Goal: Task Accomplishment & Management: Manage account settings

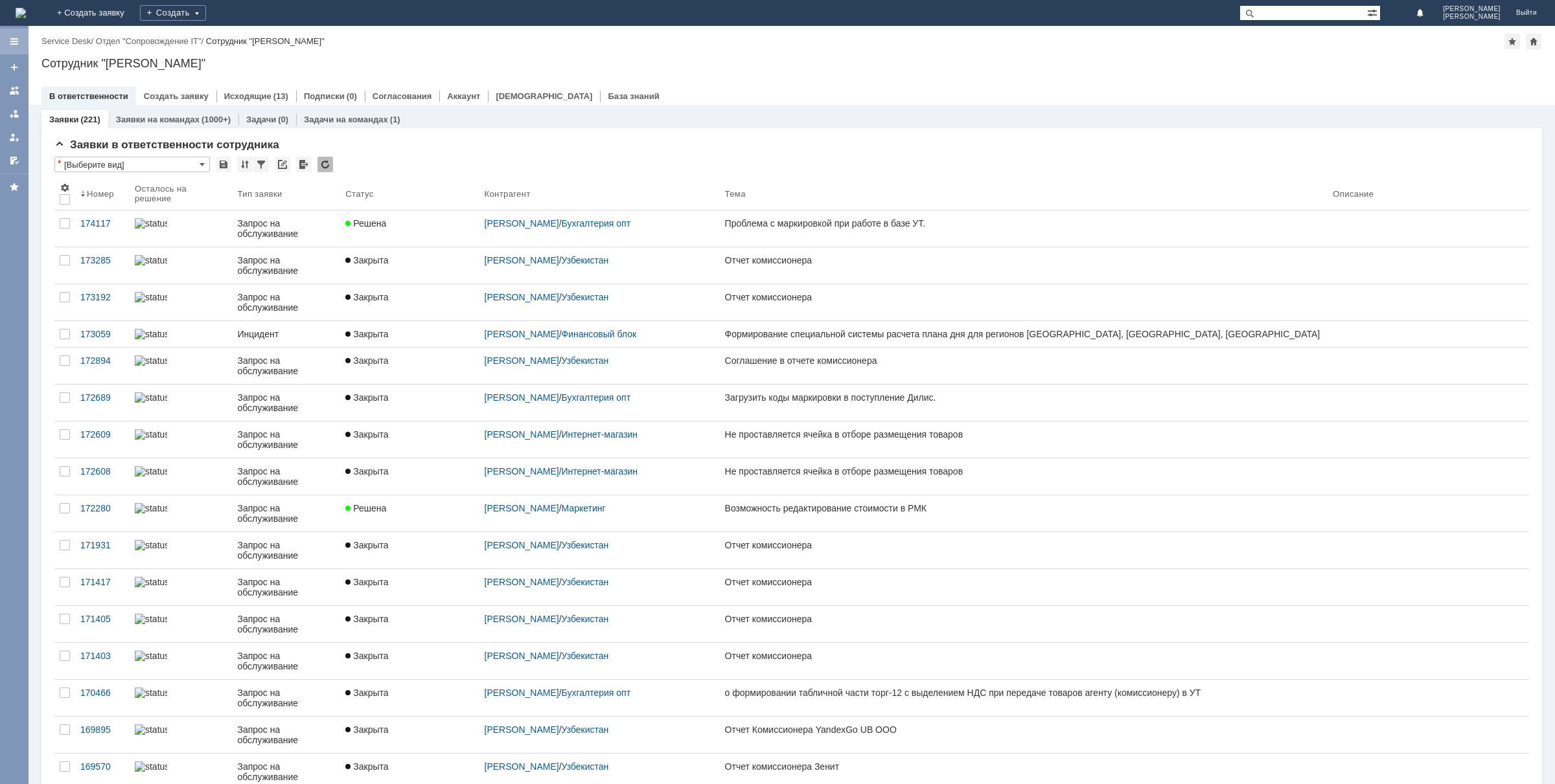
click at [22, 37] on div at bounding box center [14, 41] width 28 height 26
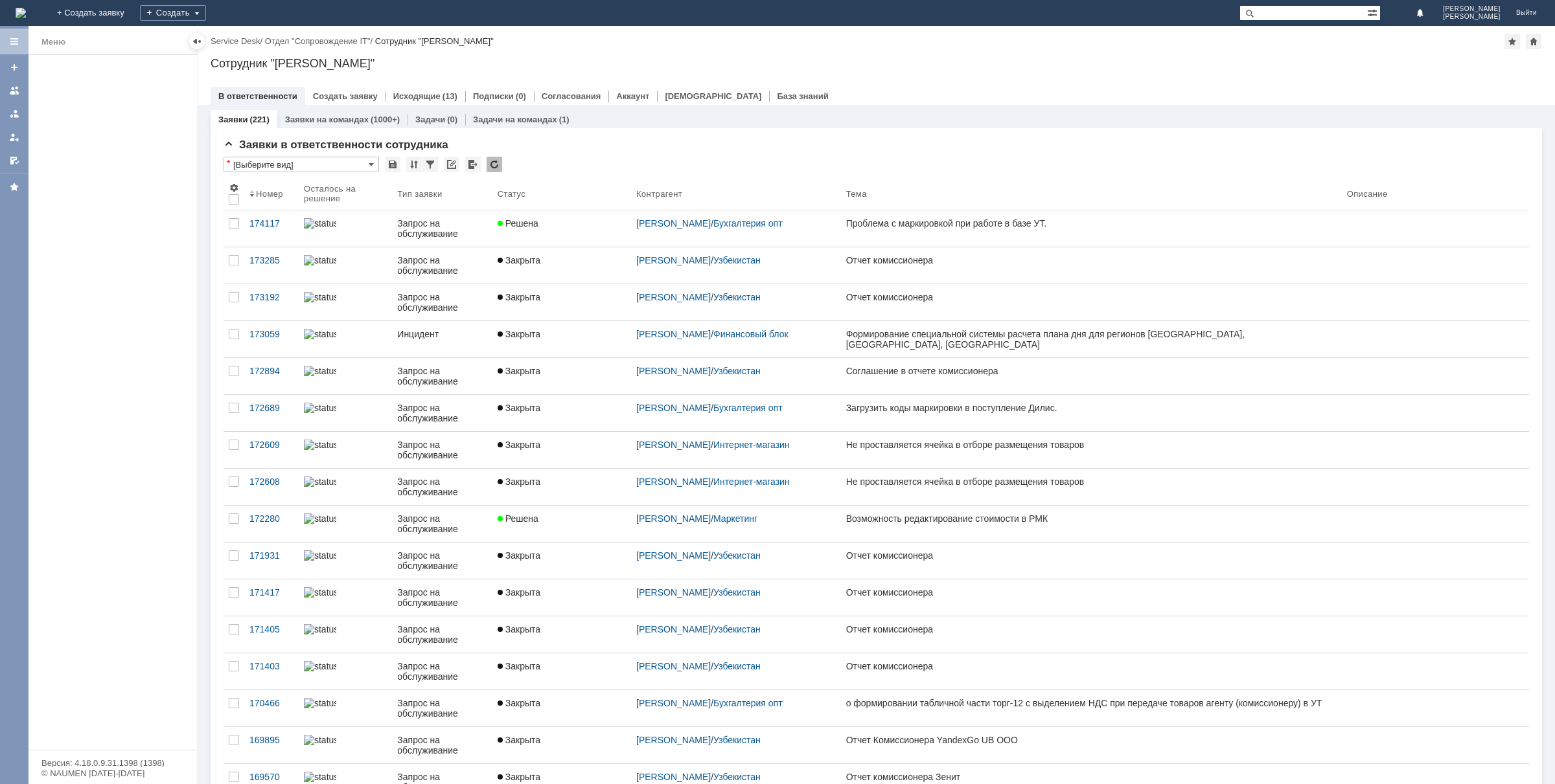
click at [10, 95] on div at bounding box center [14, 405] width 28 height 758
click at [1496, 9] on span "[PERSON_NAME]" at bounding box center [1472, 9] width 58 height 8
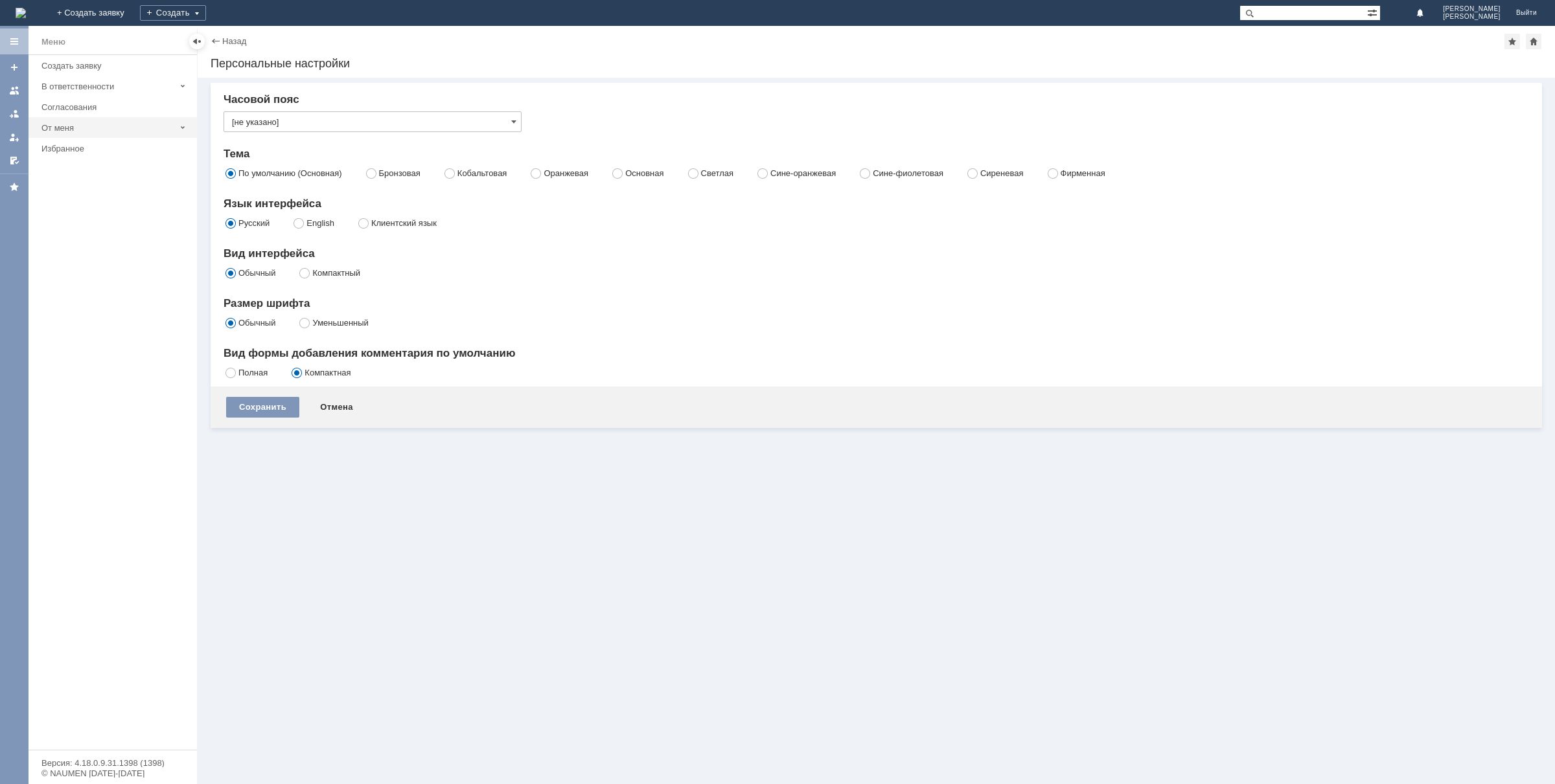
click at [63, 125] on div "От меня" at bounding box center [108, 128] width 134 height 9
drag, startPoint x: 63, startPoint y: 379, endPoint x: 75, endPoint y: 265, distance: 114.6
click at [64, 374] on div "Меню Создать заявку В ответственности Согласования От меня Заявки Задачи Пробле…" at bounding box center [113, 402] width 169 height 695
click at [10, 39] on div at bounding box center [14, 41] width 10 height 10
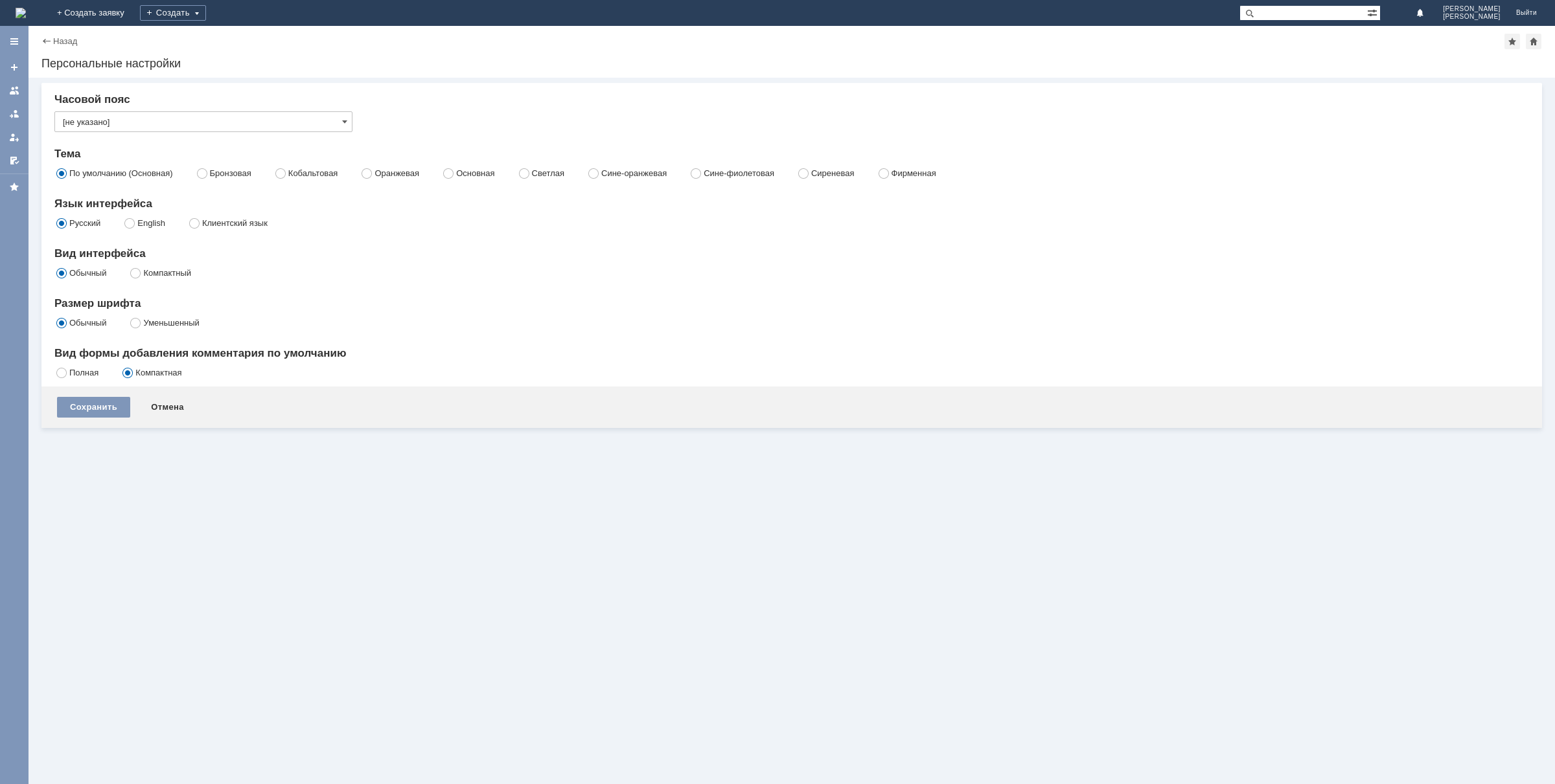
click at [26, 11] on img at bounding box center [20, 12] width 10 height 10
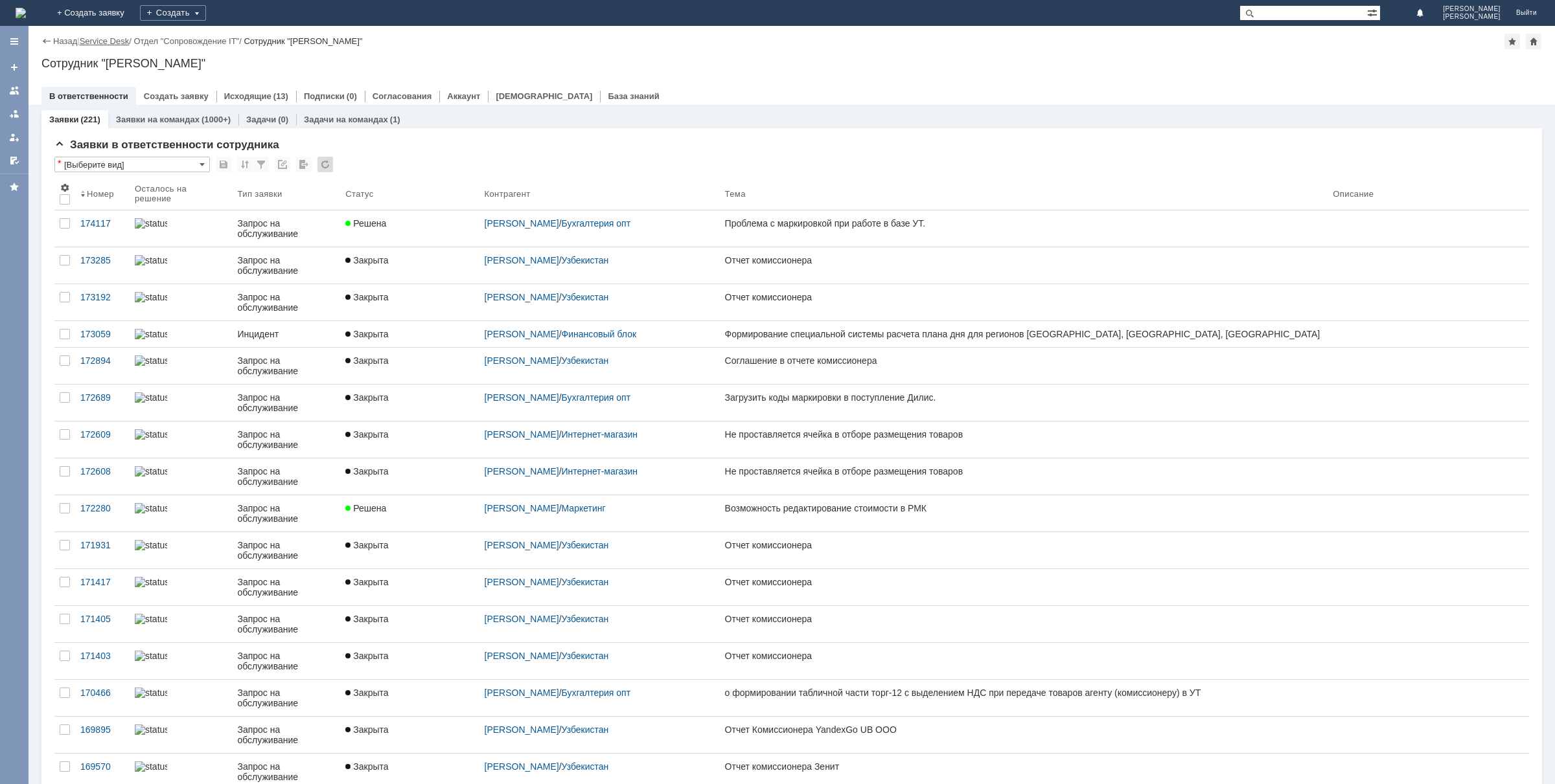
click at [101, 37] on link "Service Desk" at bounding box center [104, 41] width 50 height 9
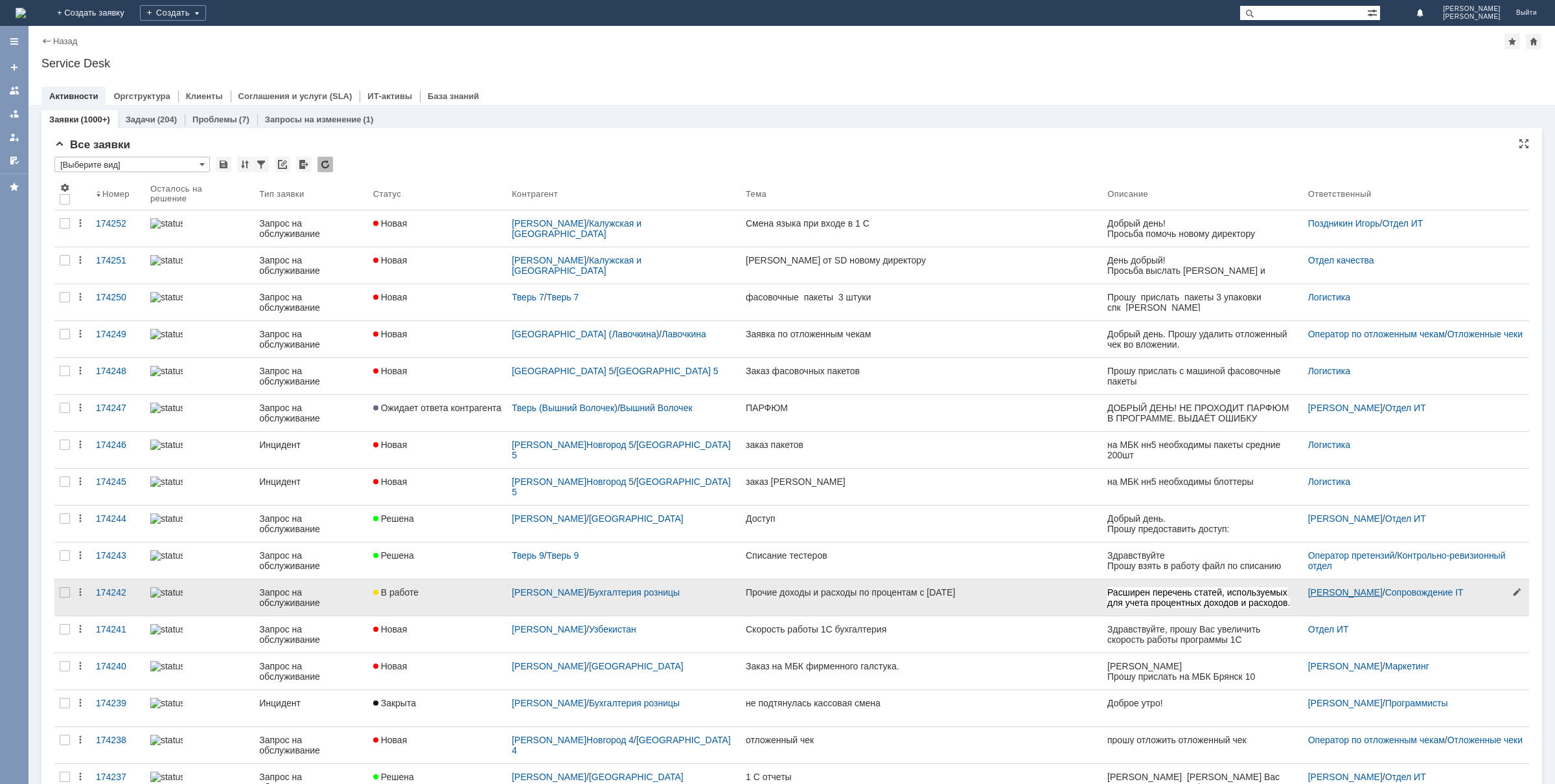
click at [1352, 591] on link "[PERSON_NAME]" at bounding box center [1345, 593] width 75 height 10
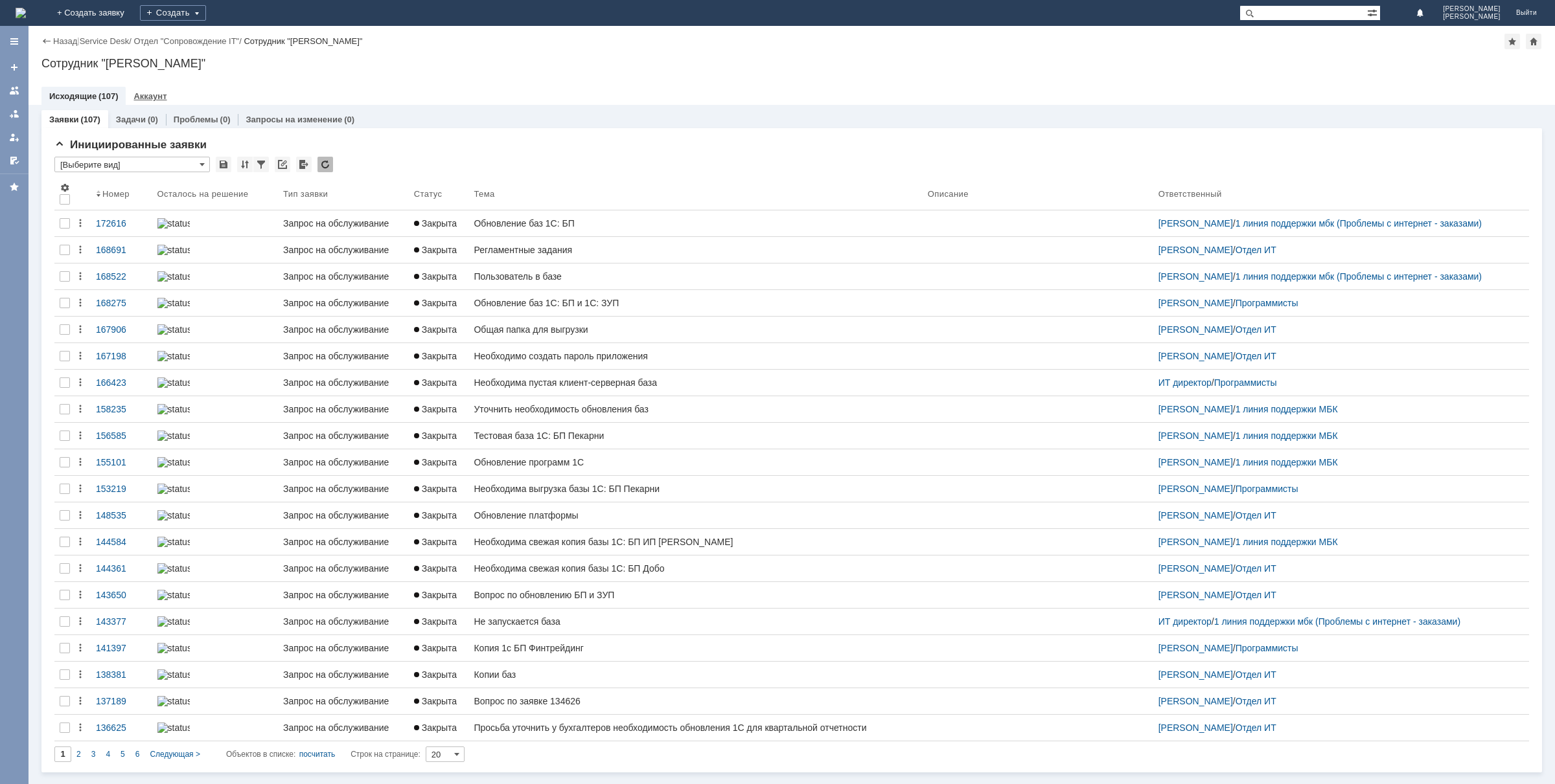
click at [151, 95] on link "Аккаунт" at bounding box center [150, 96] width 33 height 9
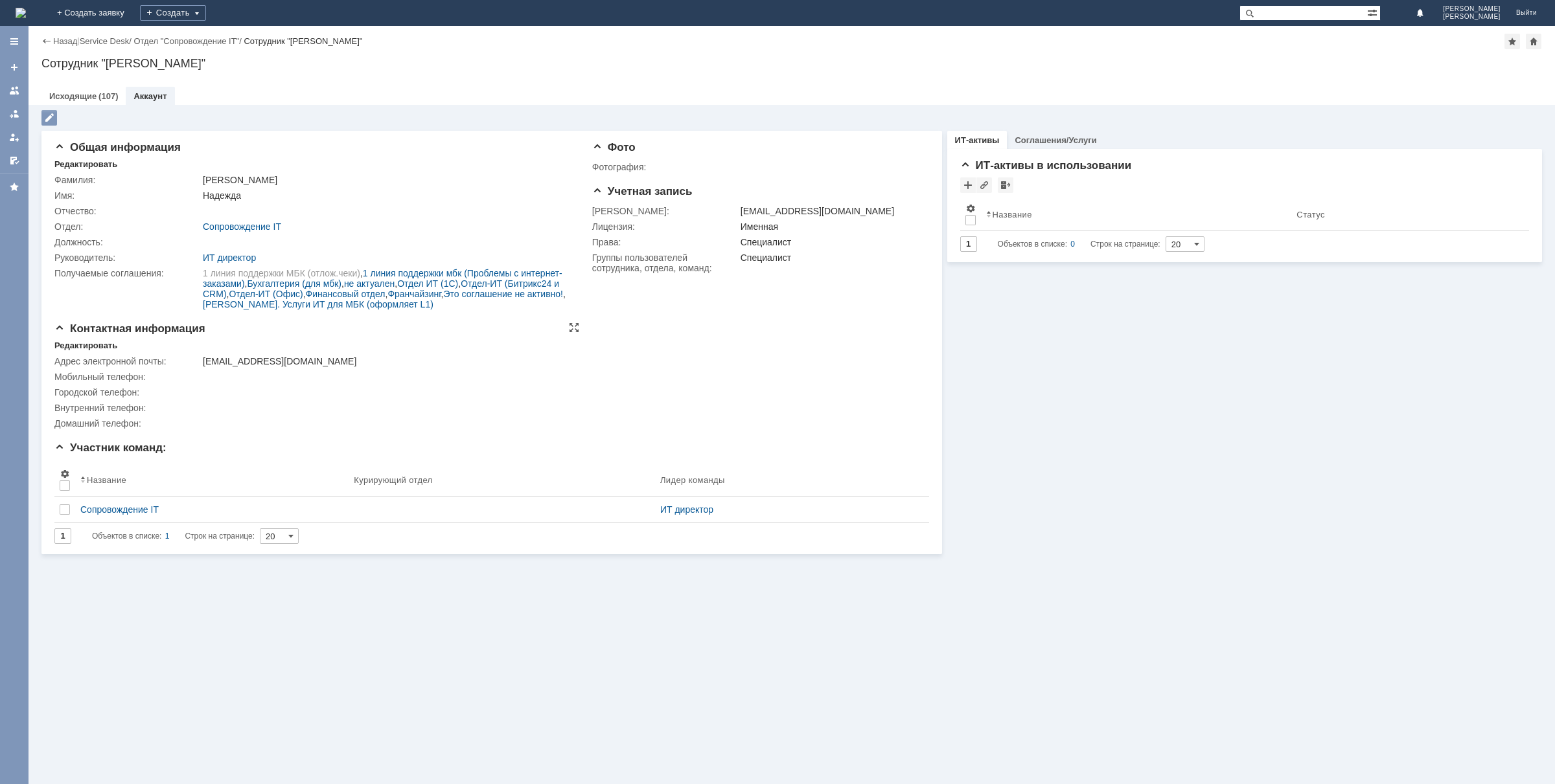
click at [228, 363] on div "[EMAIL_ADDRESS][DOMAIN_NAME]" at bounding box center [387, 361] width 369 height 10
click at [458, 283] on link "Отдел ИТ (1С)" at bounding box center [428, 283] width 61 height 10
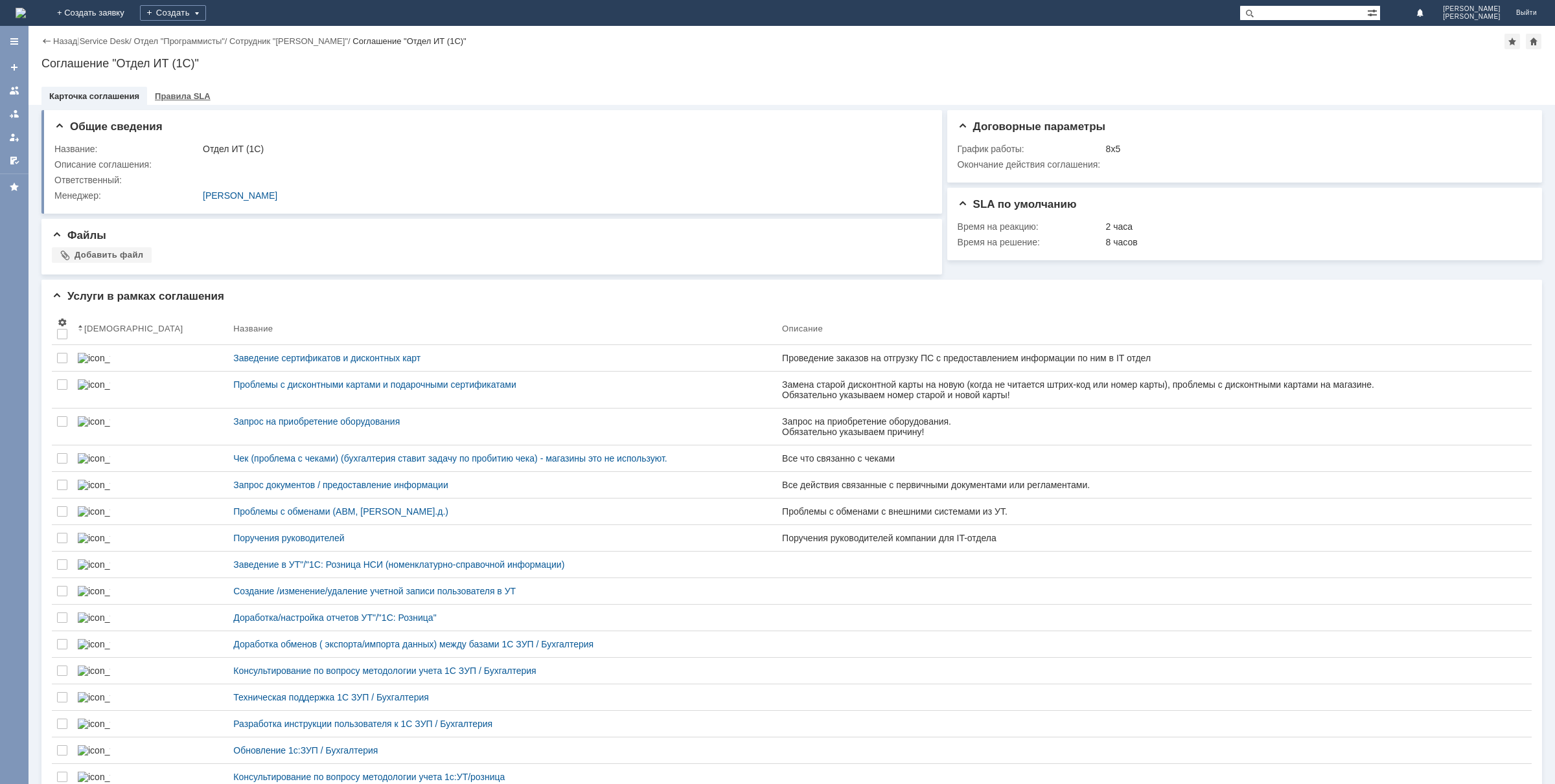
click at [174, 103] on div "Правила SLA" at bounding box center [182, 97] width 71 height 19
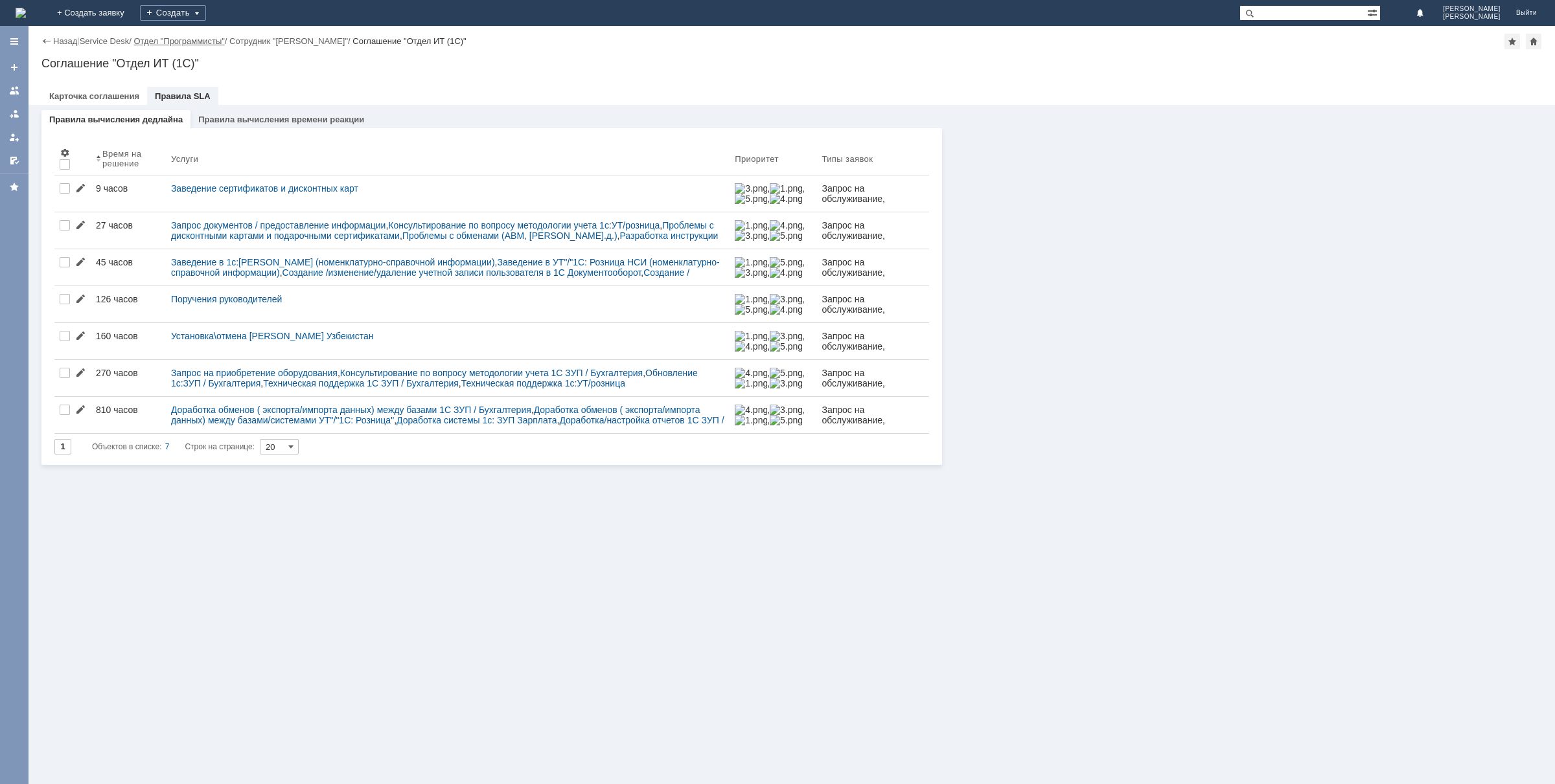
click at [169, 40] on link "Отдел "Программисты"" at bounding box center [179, 41] width 91 height 9
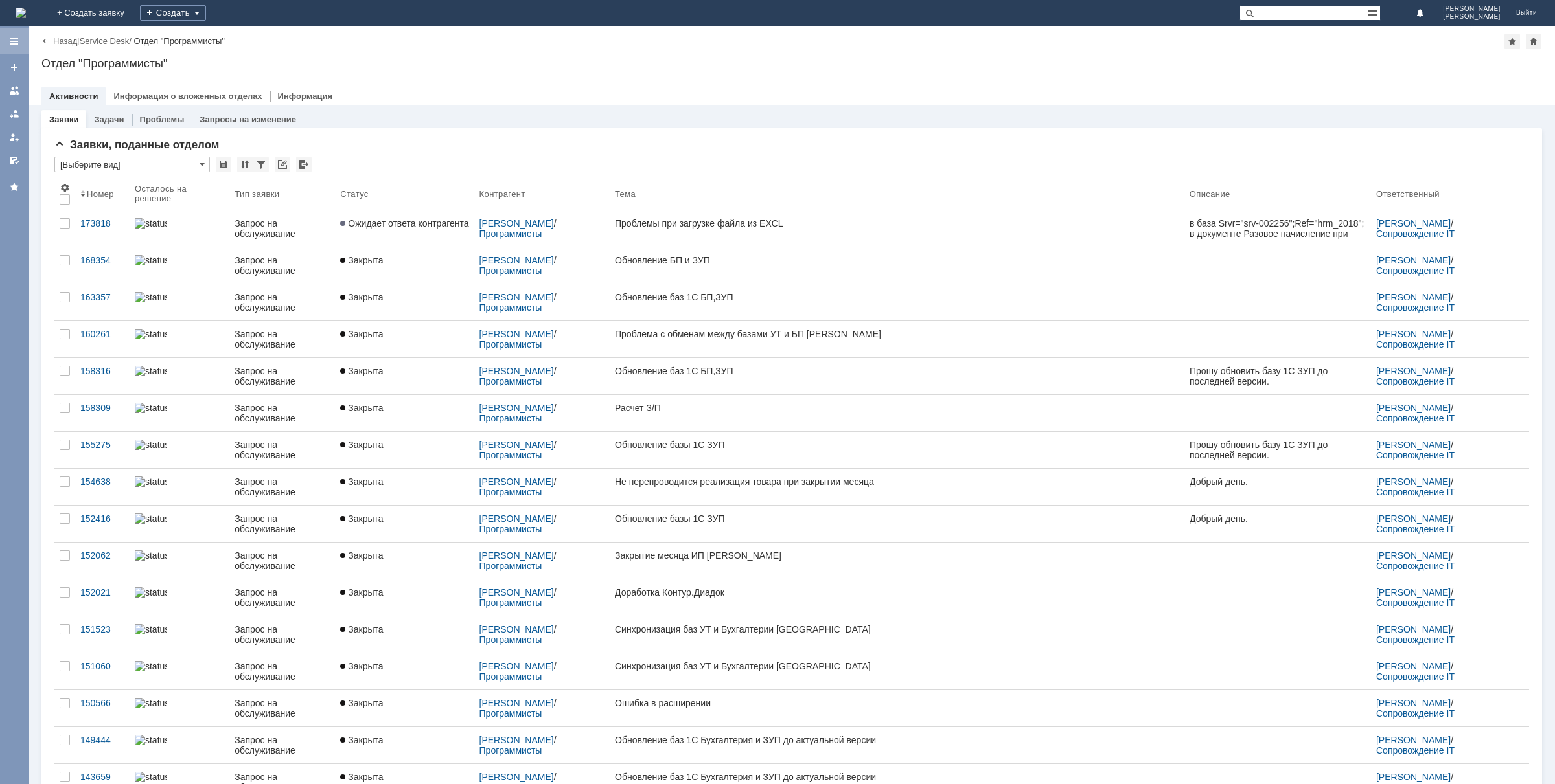
click at [2, 44] on div at bounding box center [14, 41] width 28 height 26
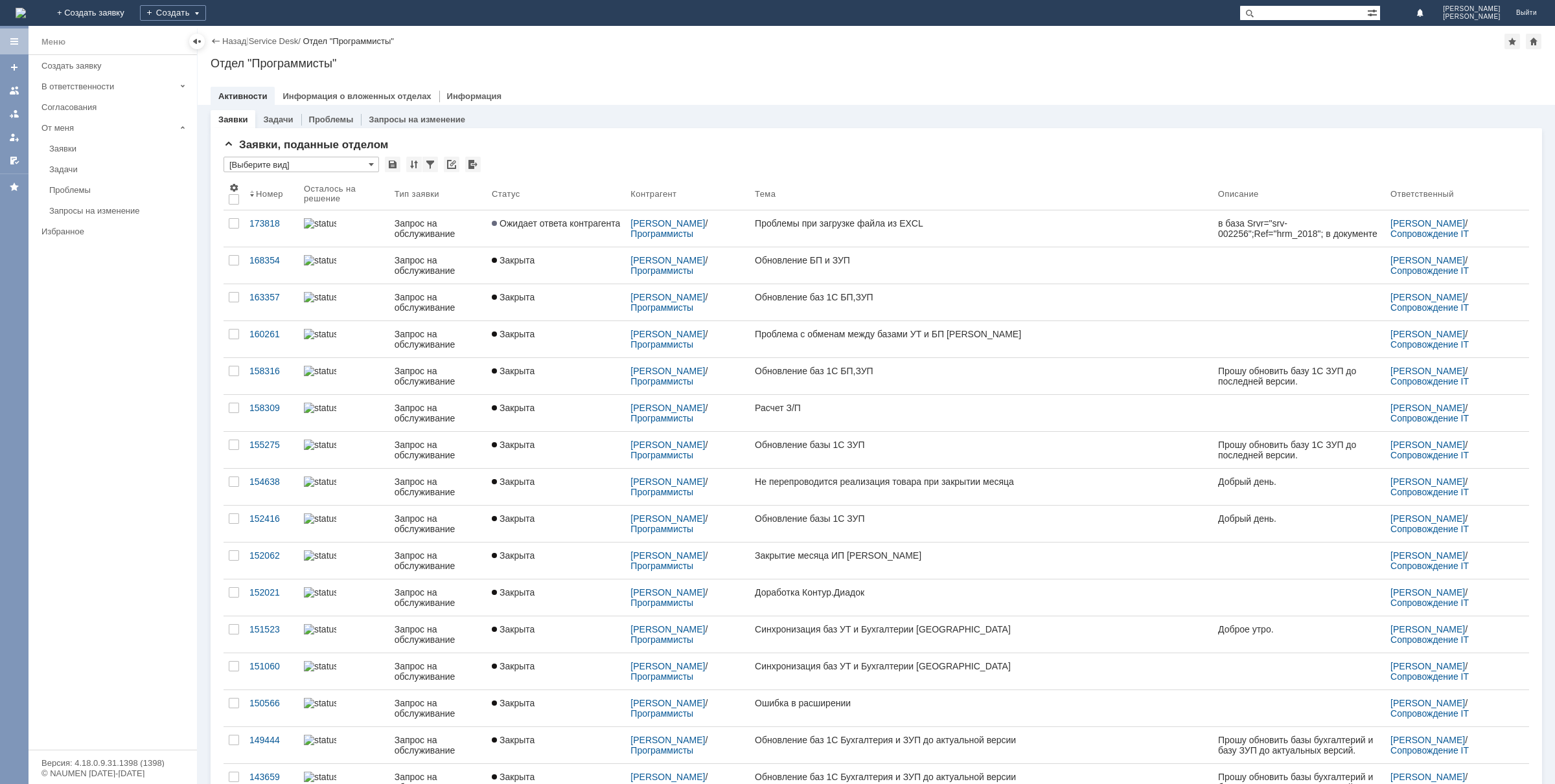
click at [71, 40] on div "Меню" at bounding box center [113, 42] width 169 height 27
click at [48, 41] on div "Меню" at bounding box center [53, 42] width 24 height 15
click at [26, 10] on img at bounding box center [20, 12] width 10 height 10
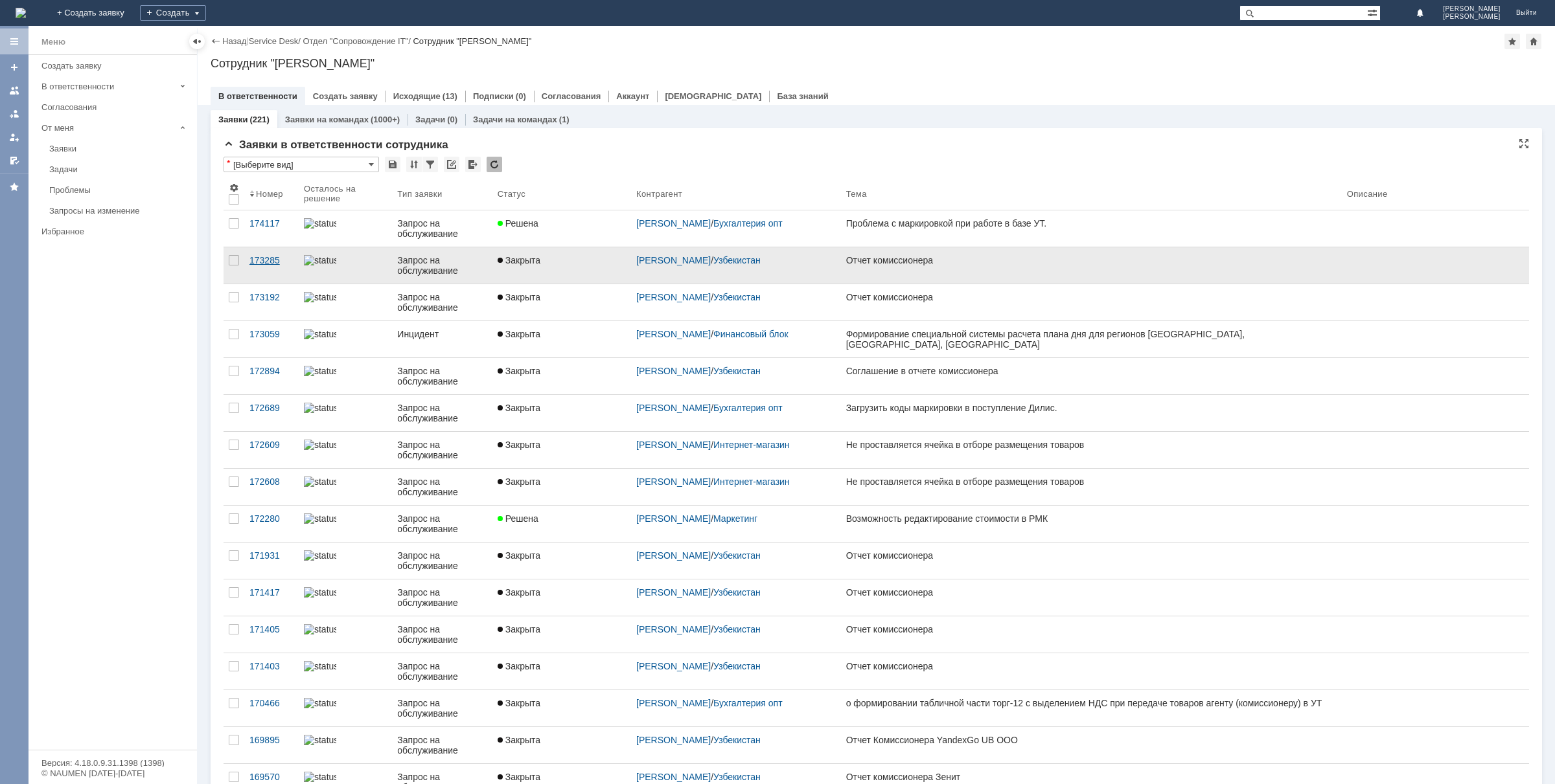
click at [254, 264] on div "173285" at bounding box center [271, 260] width 44 height 10
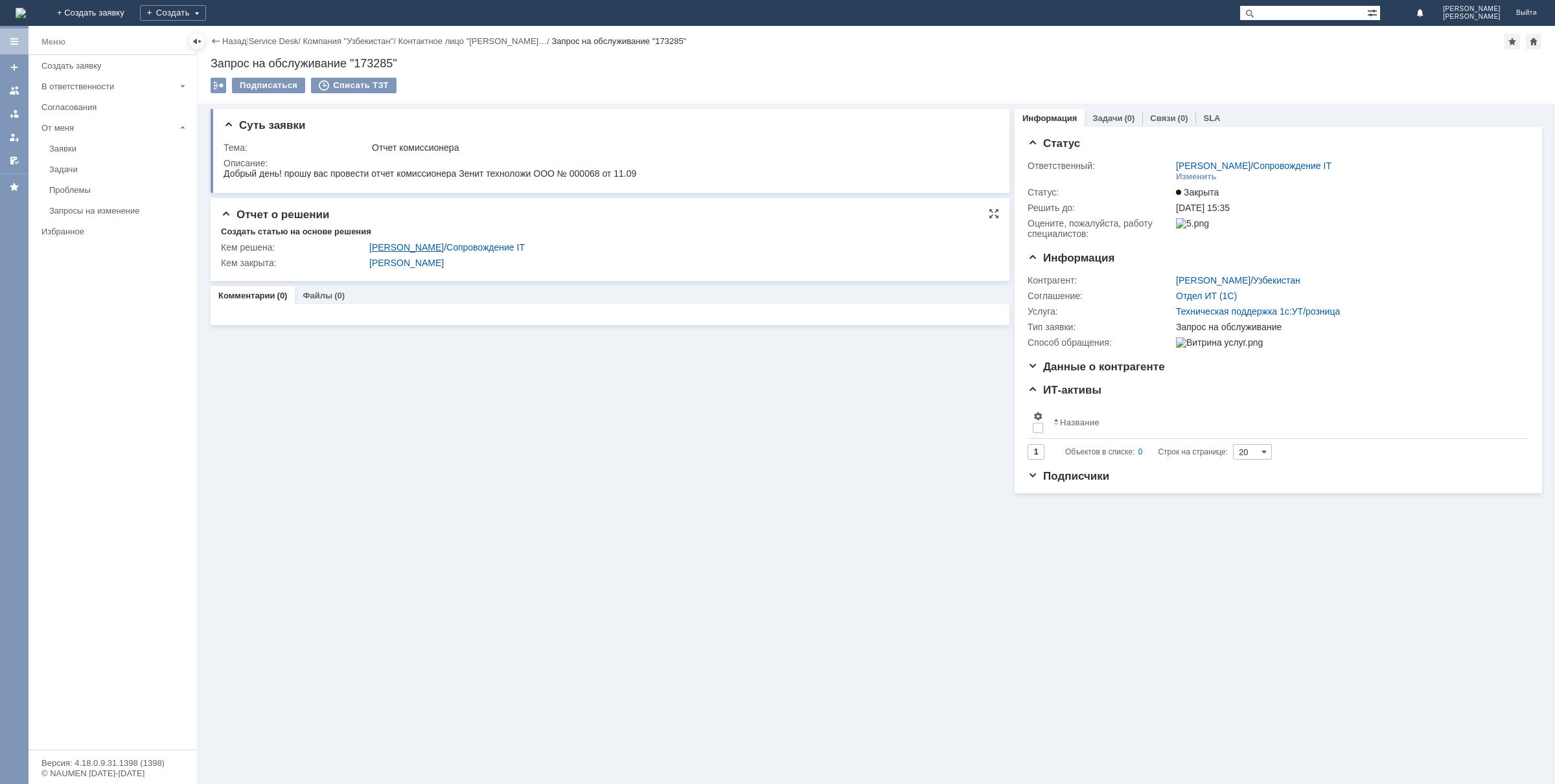
click at [402, 249] on link "[PERSON_NAME]" at bounding box center [406, 247] width 75 height 10
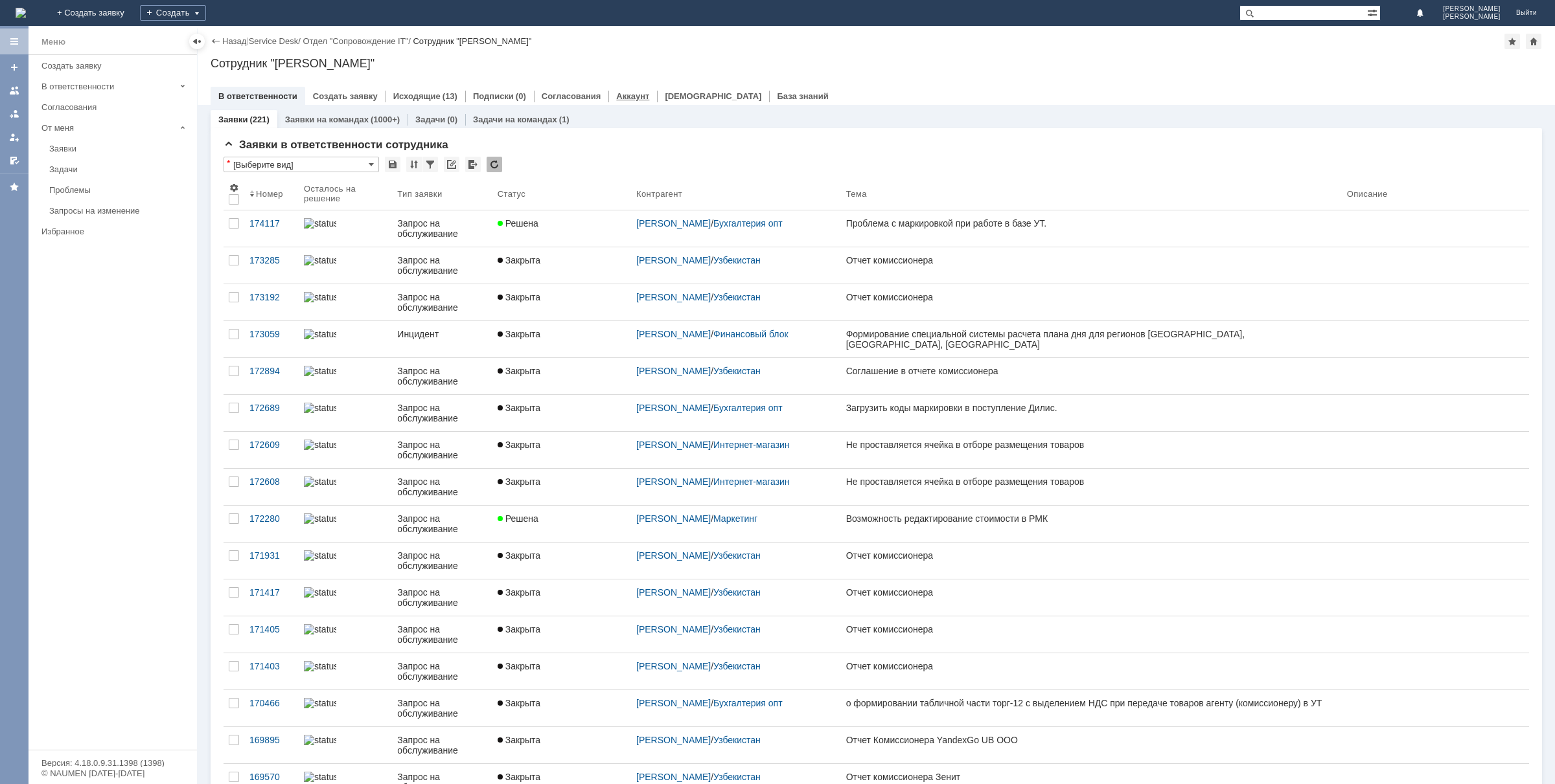
click at [625, 93] on link "Аккаунт" at bounding box center [632, 96] width 33 height 9
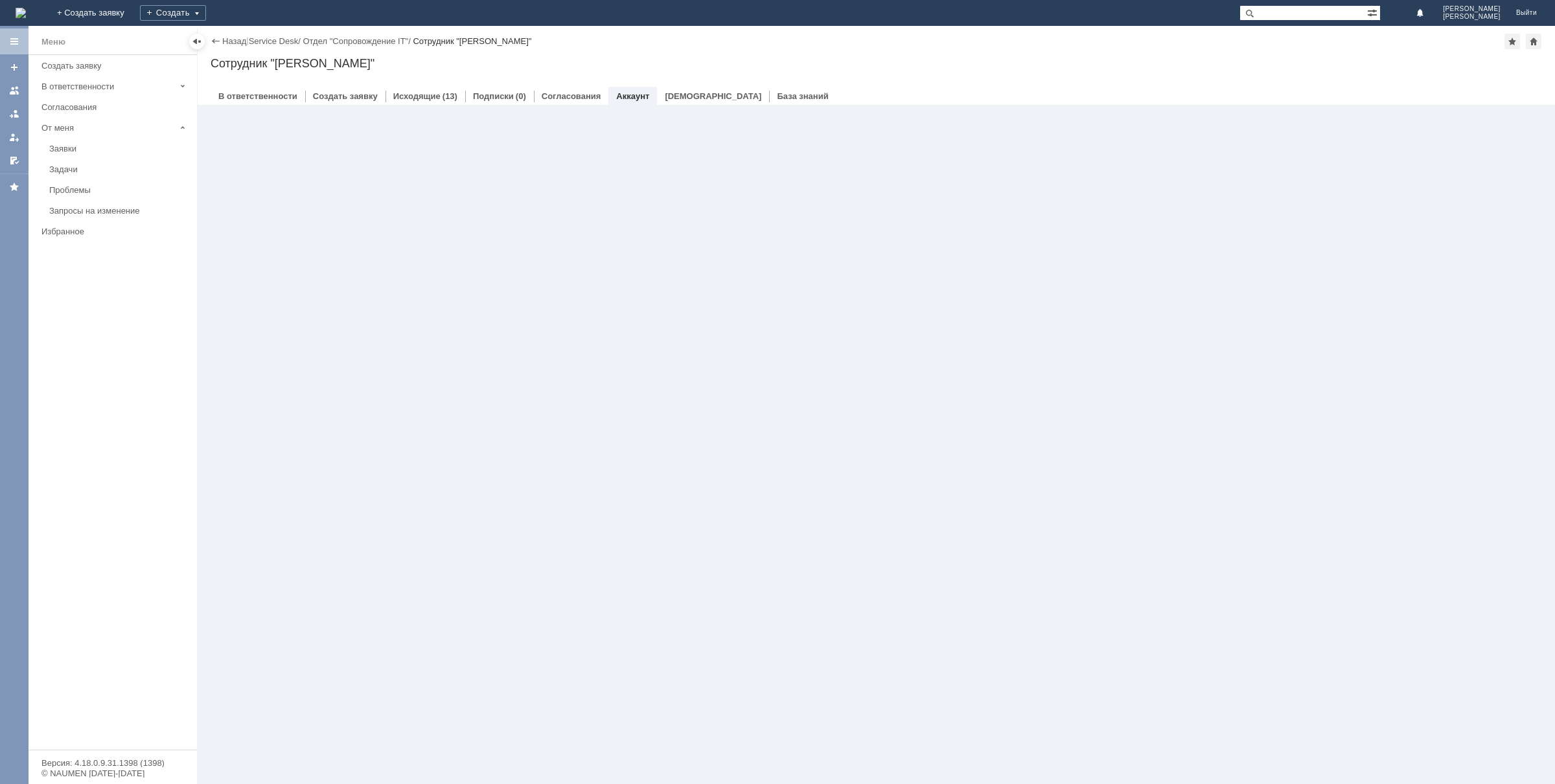
click at [621, 91] on link "Аккаунт" at bounding box center [632, 96] width 33 height 9
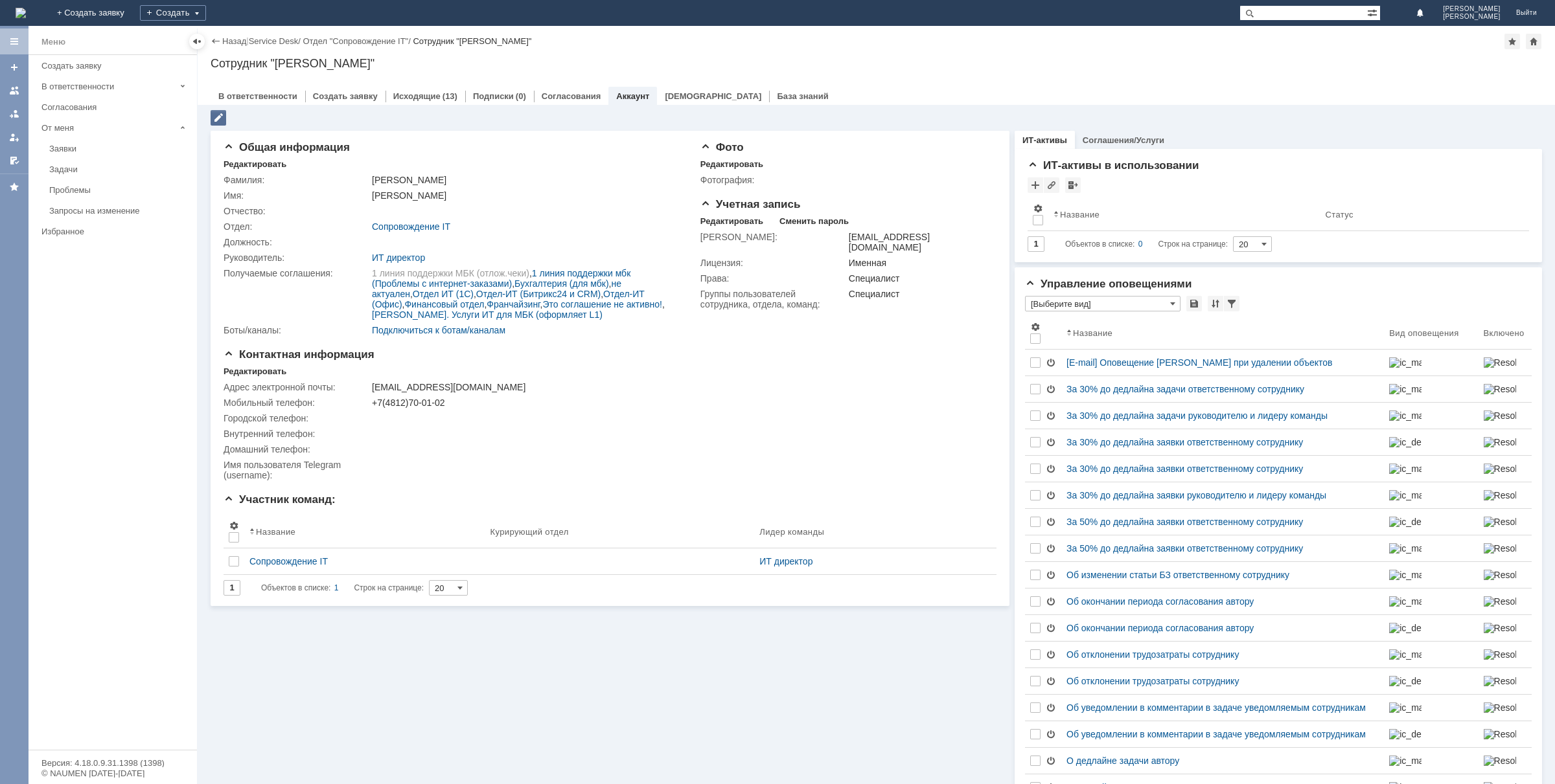
drag, startPoint x: 419, startPoint y: 409, endPoint x: 216, endPoint y: 118, distance: 354.8
click at [216, 118] on div at bounding box center [218, 118] width 15 height 15
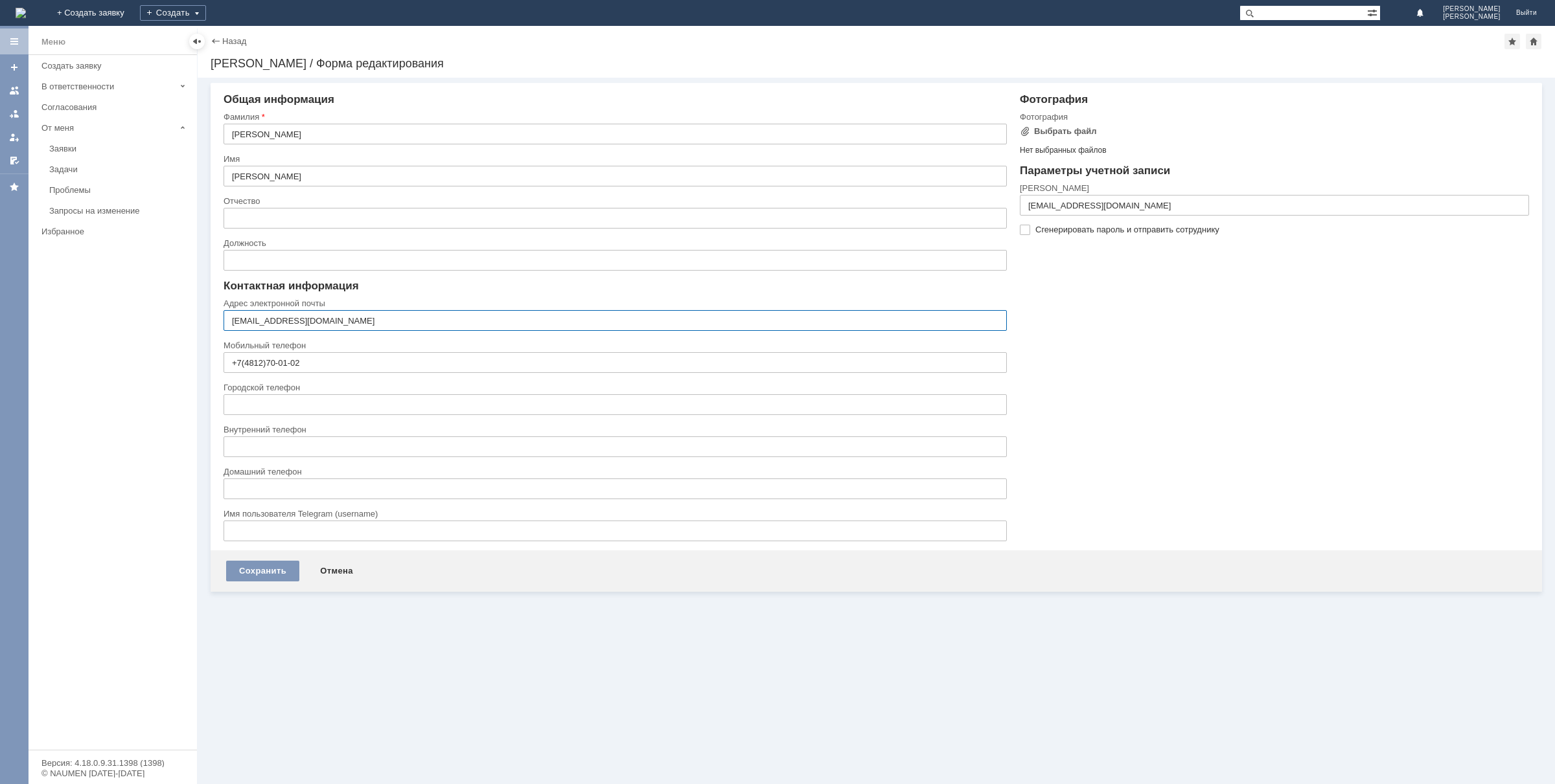
click at [241, 322] on input "[EMAIL_ADDRESS][DOMAIN_NAME]" at bounding box center [615, 320] width 783 height 21
drag, startPoint x: 248, startPoint y: 322, endPoint x: 134, endPoint y: 321, distance: 114.0
click at [134, 321] on div "[PERSON_NAME] Создать заявку В ответственности Согласования От меня Заявки Зада…" at bounding box center [778, 405] width 1555 height 758
type input "[EMAIL_ADDRESS][DOMAIN_NAME]"
drag, startPoint x: 273, startPoint y: 577, endPoint x: 259, endPoint y: 568, distance: 16.6
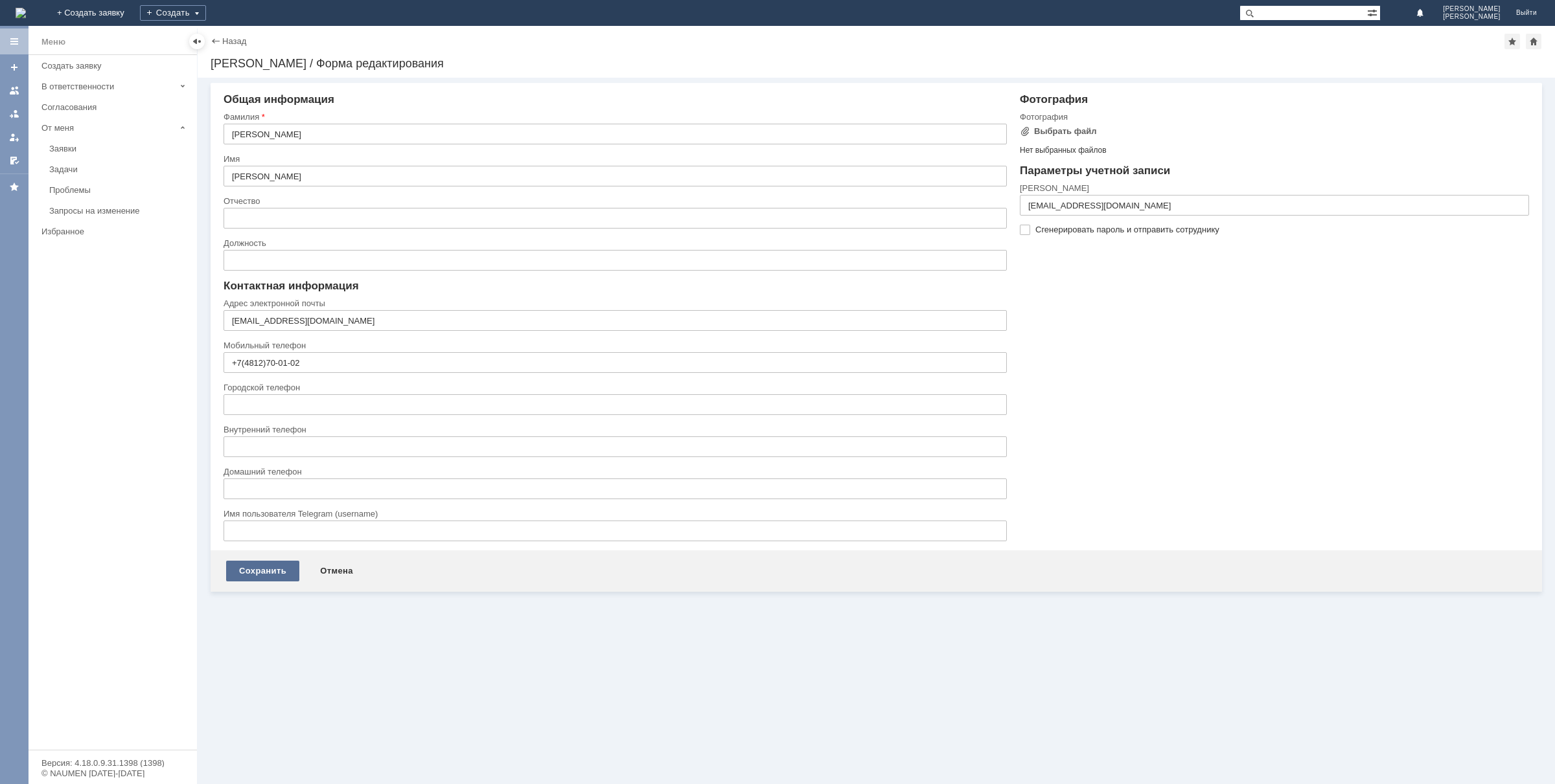
click at [259, 568] on div "Сохранить" at bounding box center [262, 572] width 73 height 21
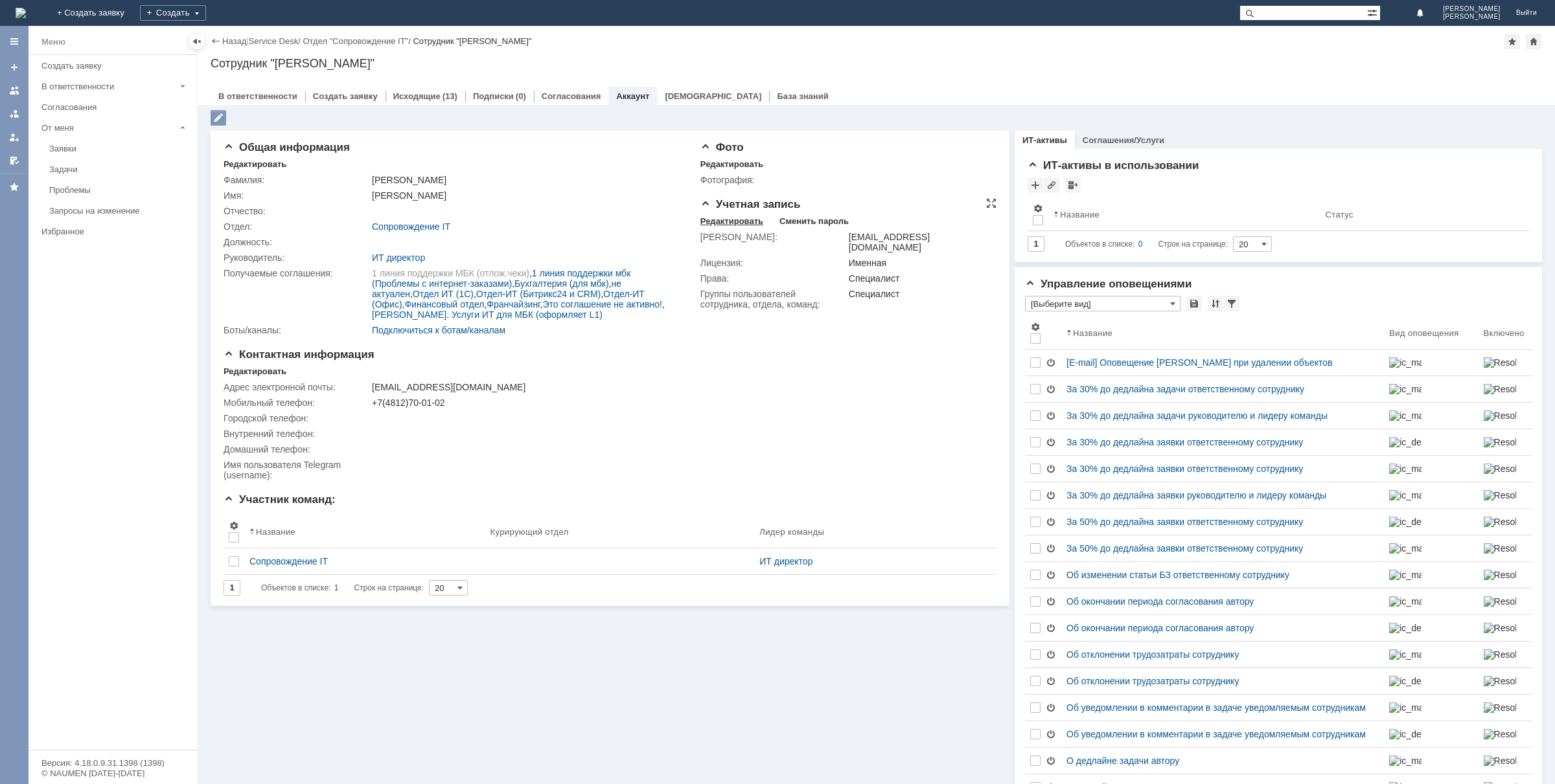
click at [723, 218] on div "Редактировать" at bounding box center [732, 221] width 63 height 10
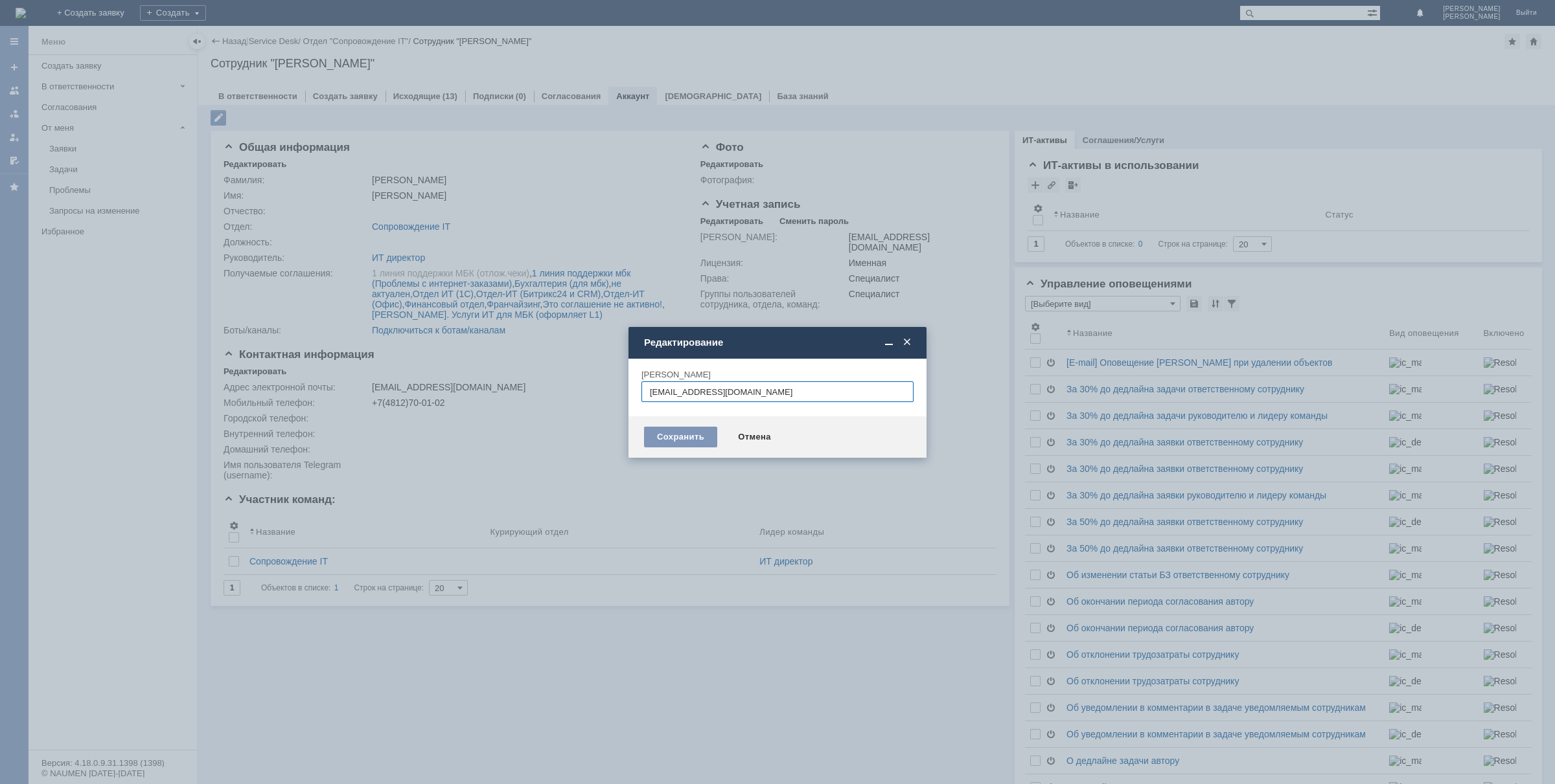
click at [743, 425] on div "Сохранить Отмена" at bounding box center [778, 437] width 298 height 42
click at [755, 435] on div "Отмена" at bounding box center [755, 437] width 59 height 21
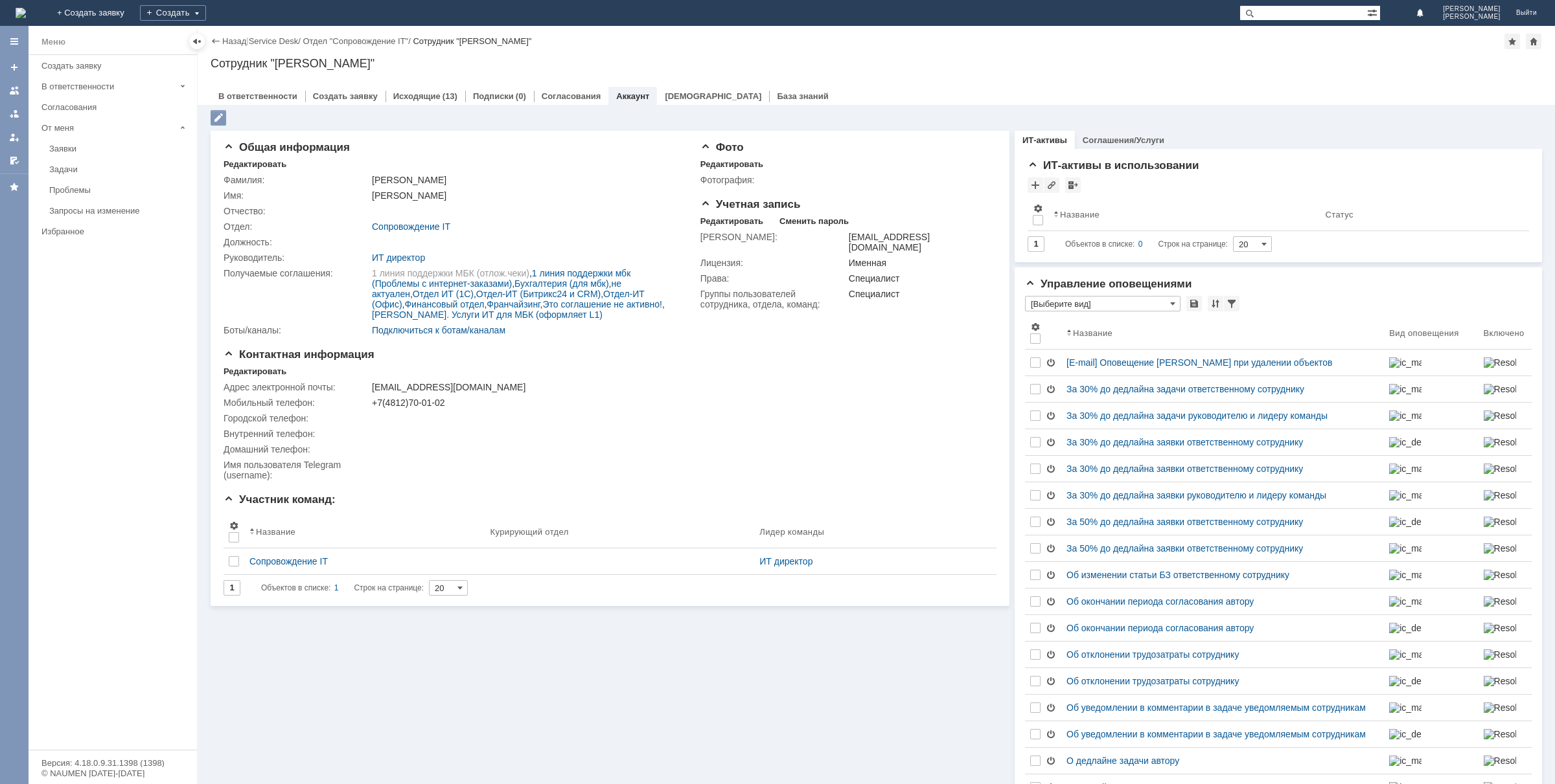
click at [425, 680] on div "Общая информация Общая информация Редактировать Фамилия: [PERSON_NAME] Имя: [PE…" at bounding box center [610, 519] width 798 height 786
drag, startPoint x: 446, startPoint y: 386, endPoint x: 371, endPoint y: 392, distance: 75.2
click at [372, 392] on div "[EMAIL_ADDRESS][DOMAIN_NAME]" at bounding box center [525, 387] width 308 height 10
click at [354, 400] on div "Мобильный телефон:" at bounding box center [297, 402] width 146 height 10
click at [677, 349] on div at bounding box center [682, 354] width 10 height 10
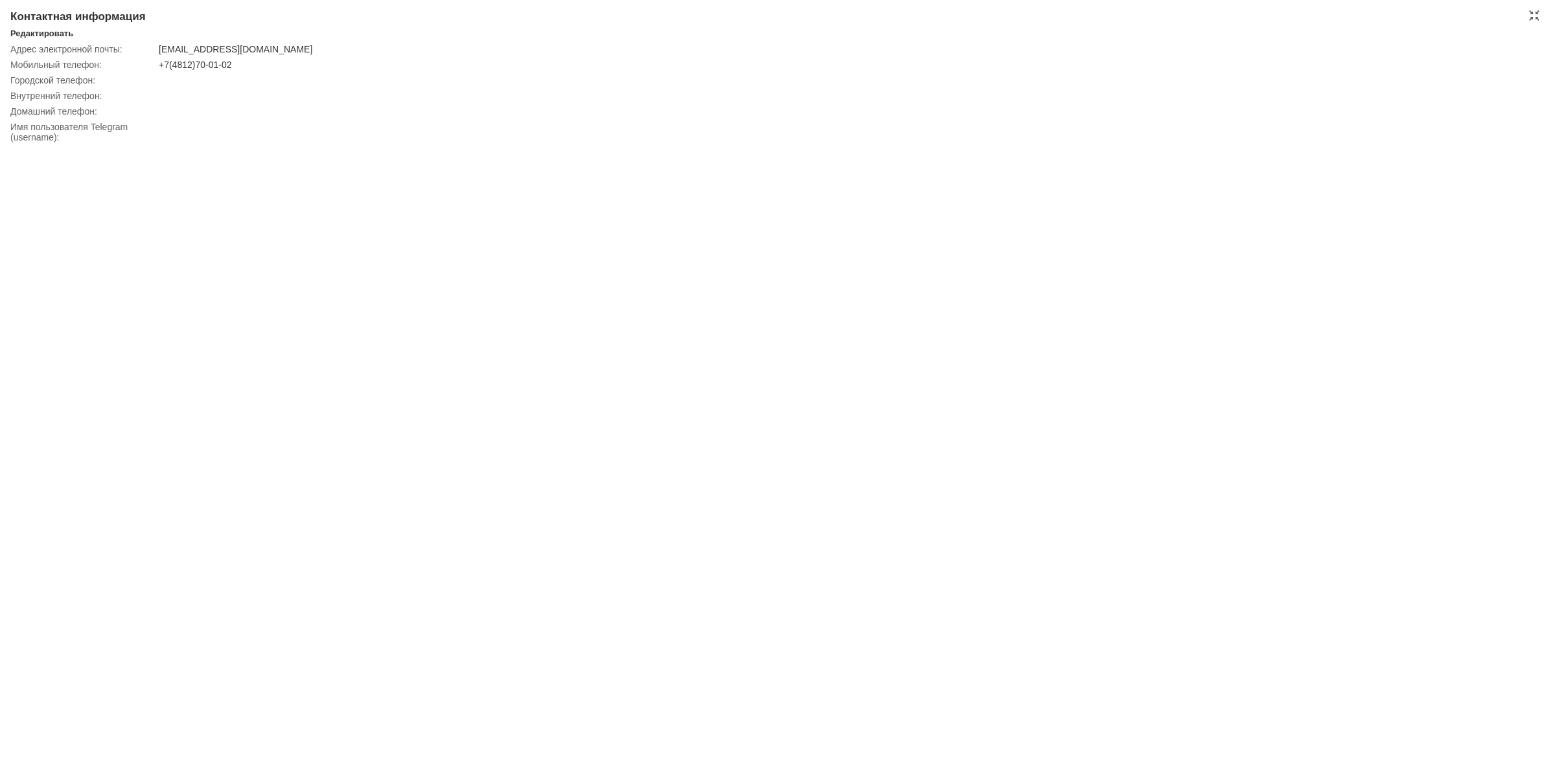
drag, startPoint x: 68, startPoint y: 295, endPoint x: 53, endPoint y: 197, distance: 99.1
click at [68, 271] on div "Контактная информация Редактировать Адрес электронной почты: [EMAIL_ADDRESS][DO…" at bounding box center [778, 392] width 1555 height 784
click at [430, 420] on div "Контактная информация Редактировать Адрес электронной почты: [EMAIL_ADDRESS][DO…" at bounding box center [778, 392] width 1555 height 784
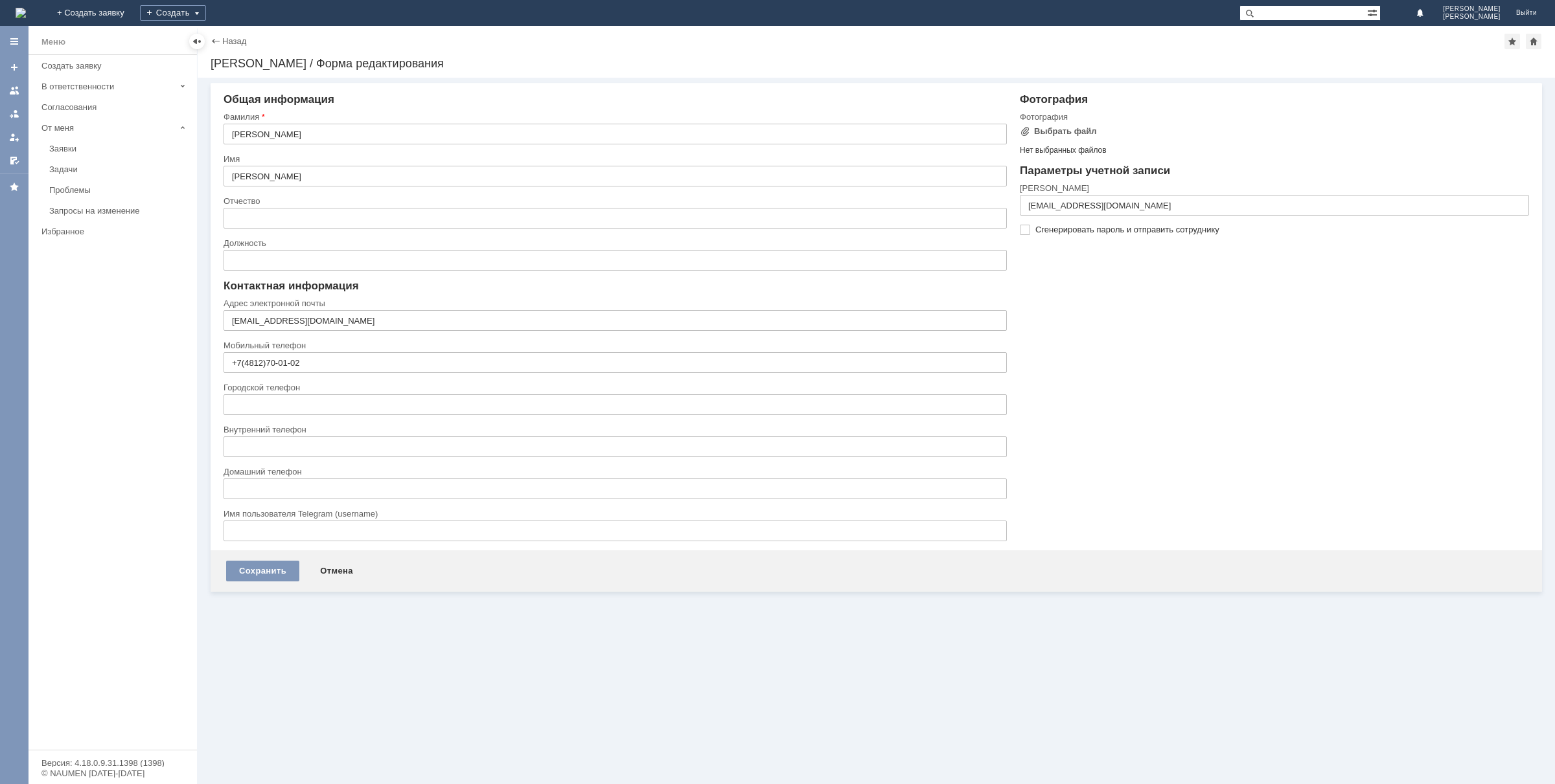
click at [84, 490] on div "Меню Создать заявку В ответственности Согласования От меня Заявки Задачи Пробле…" at bounding box center [113, 402] width 169 height 695
click at [26, 8] on img at bounding box center [20, 12] width 10 height 10
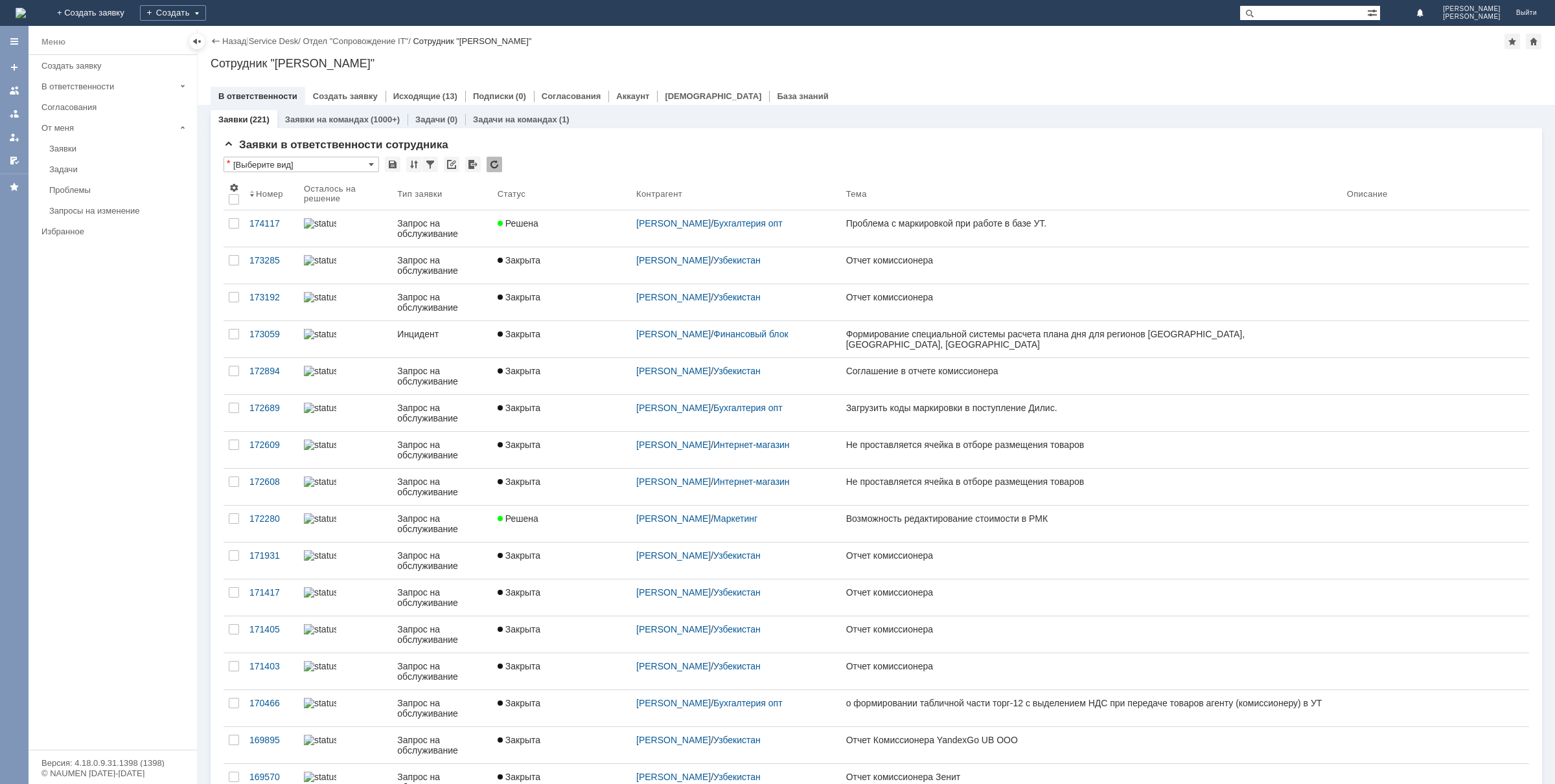
click at [56, 37] on div "Меню" at bounding box center [53, 42] width 24 height 15
click at [26, 9] on img at bounding box center [20, 12] width 10 height 10
click at [629, 97] on link "Аккаунт" at bounding box center [632, 96] width 33 height 9
